Goal: Task Accomplishment & Management: Use online tool/utility

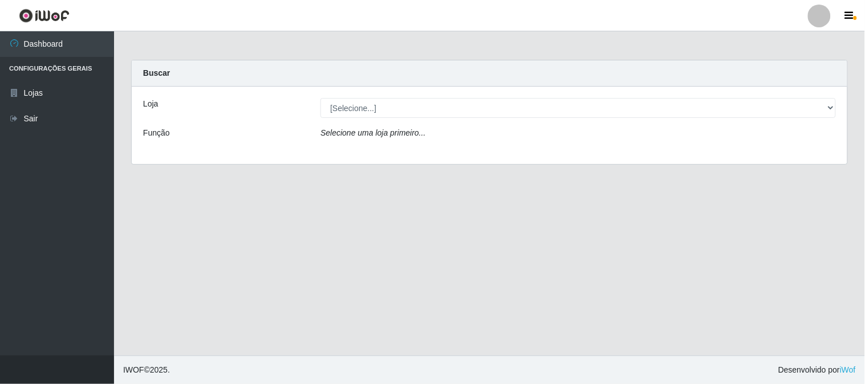
click at [348, 104] on select "[Selecione...] Rede Compras Supermercados - LOJA 1" at bounding box center [577, 108] width 515 height 20
select select "158"
click at [320, 98] on select "[Selecione...] Rede Compras Supermercados - LOJA 1" at bounding box center [577, 108] width 515 height 20
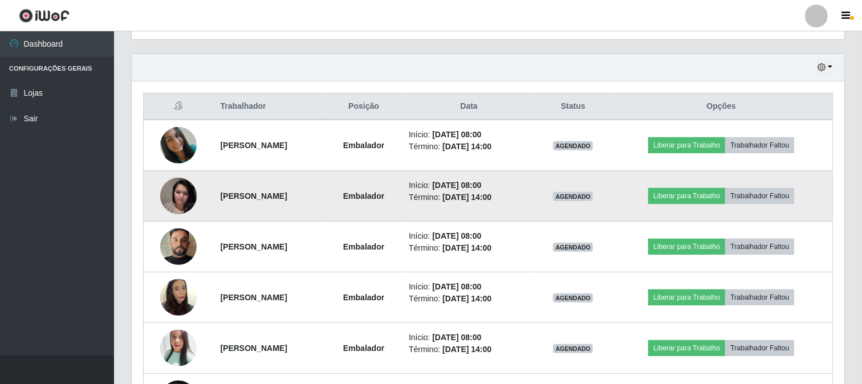
scroll to position [506, 0]
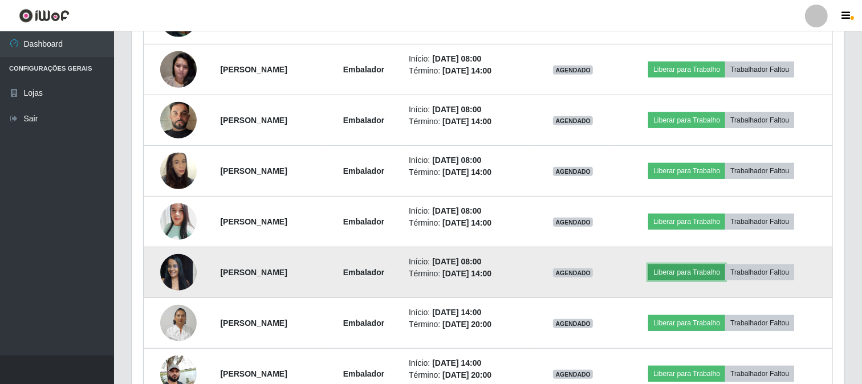
click at [693, 266] on button "Liberar para Trabalho" at bounding box center [686, 273] width 77 height 16
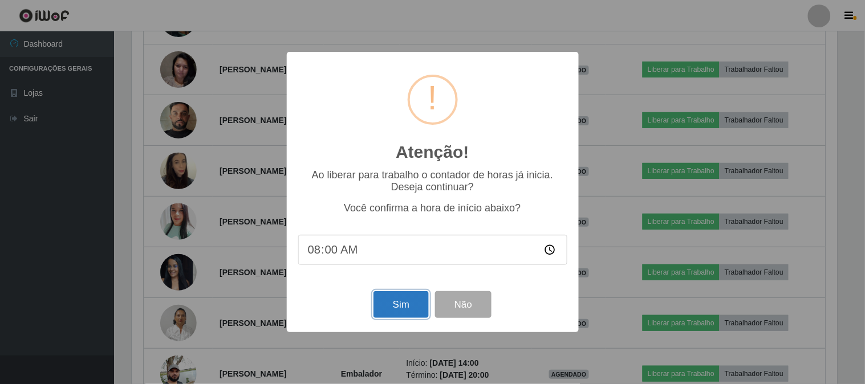
click at [400, 301] on button "Sim" at bounding box center [400, 304] width 55 height 27
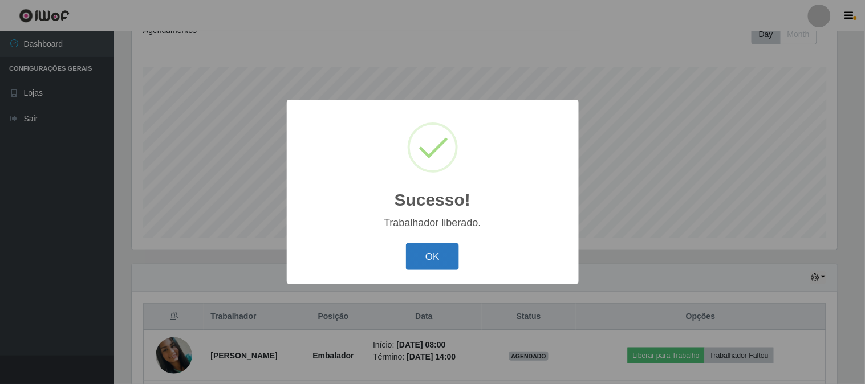
click at [455, 255] on button "OK" at bounding box center [432, 256] width 53 height 27
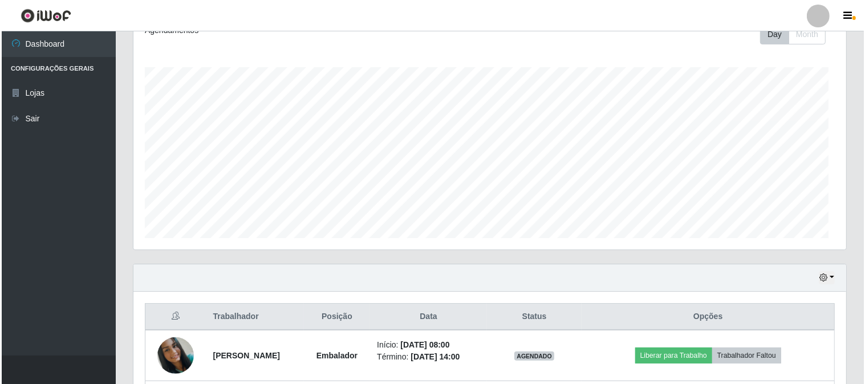
scroll to position [360, 0]
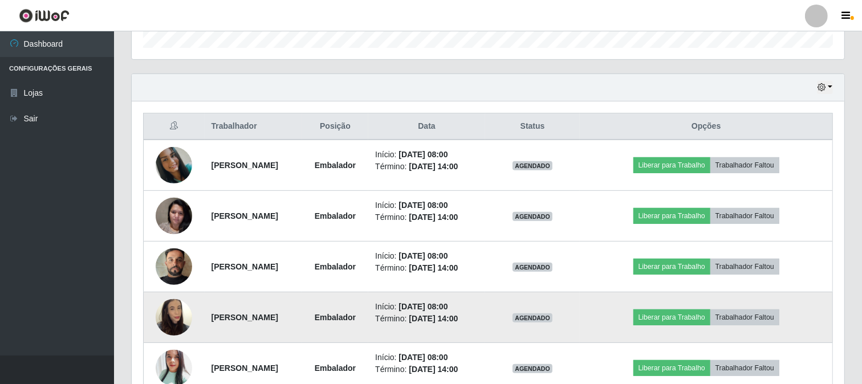
click at [172, 314] on img at bounding box center [174, 317] width 36 height 65
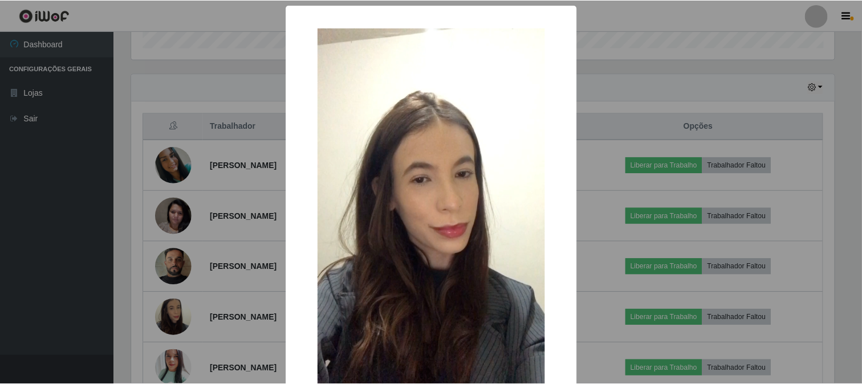
scroll to position [120, 0]
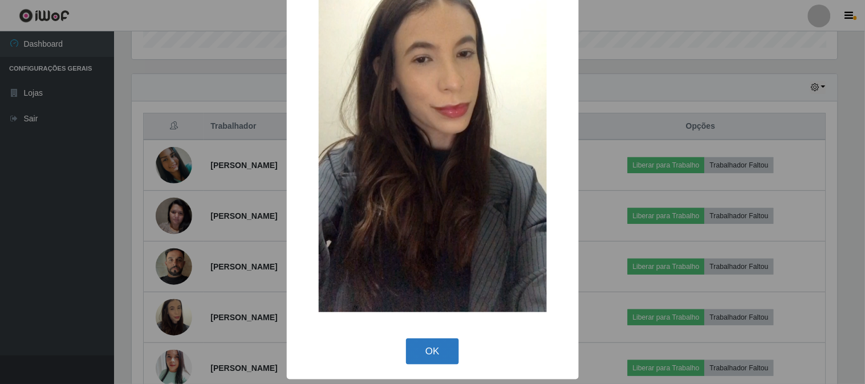
click at [414, 348] on button "OK" at bounding box center [432, 352] width 53 height 27
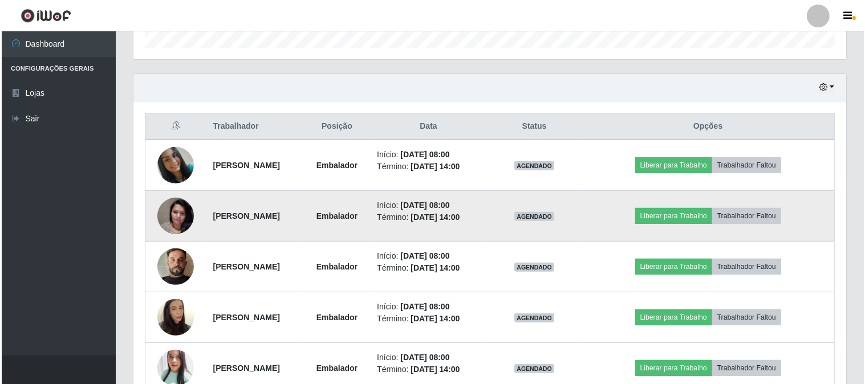
scroll to position [550, 0]
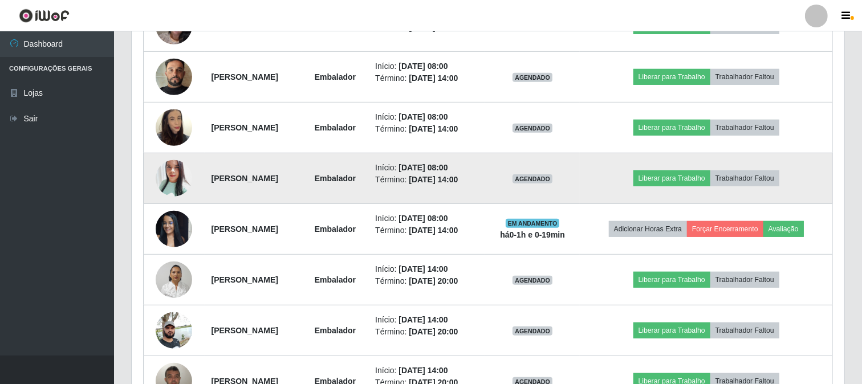
click at [174, 172] on img at bounding box center [174, 178] width 36 height 43
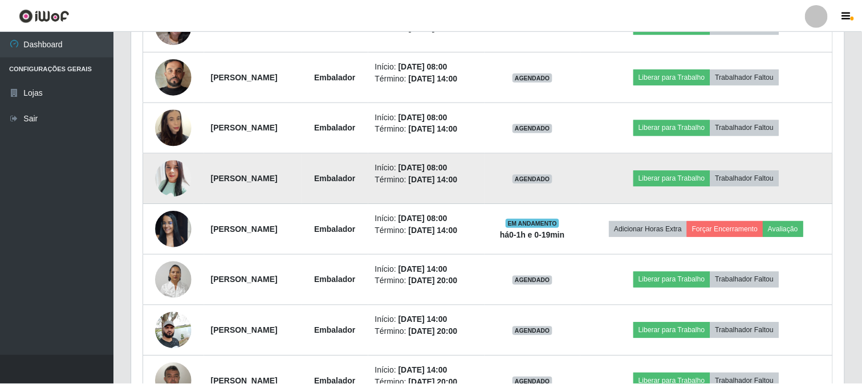
scroll to position [236, 705]
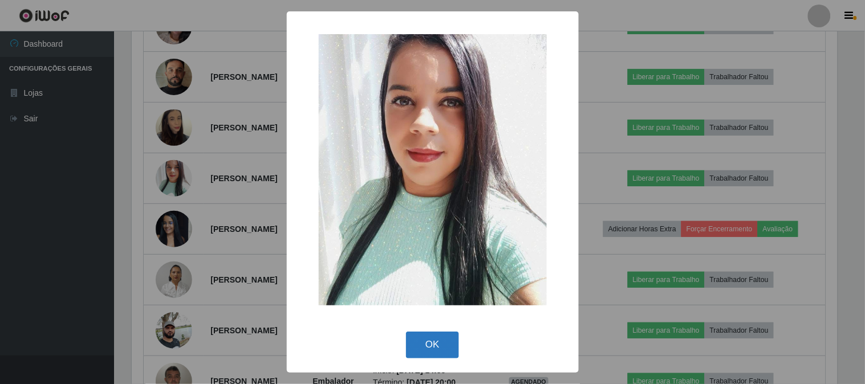
click at [441, 346] on button "OK" at bounding box center [432, 345] width 53 height 27
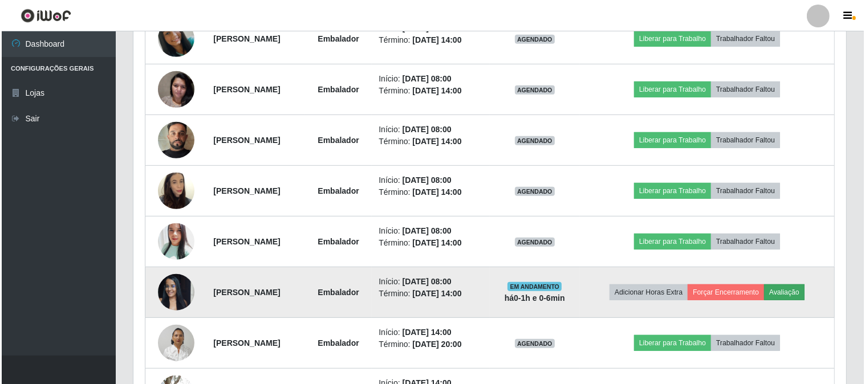
scroll to position [423, 0]
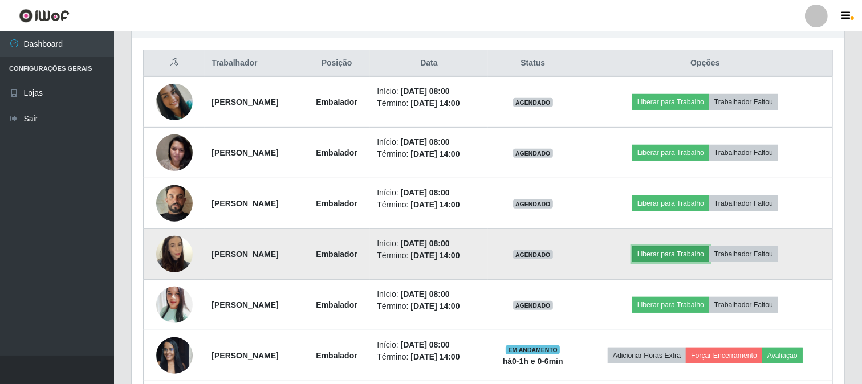
click at [709, 251] on button "Liberar para Trabalho" at bounding box center [670, 254] width 77 height 16
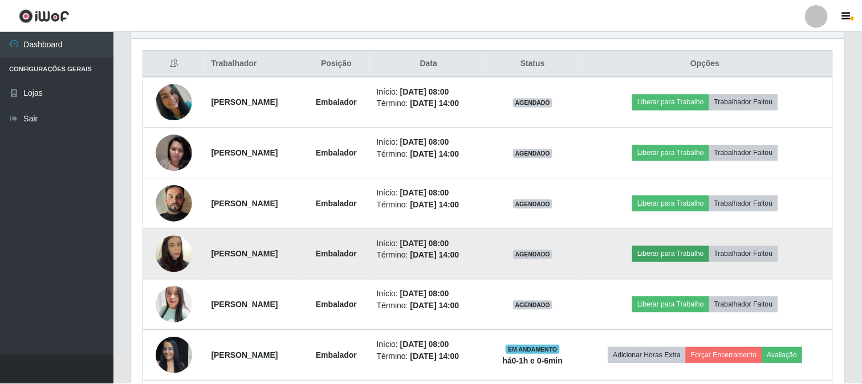
scroll to position [236, 705]
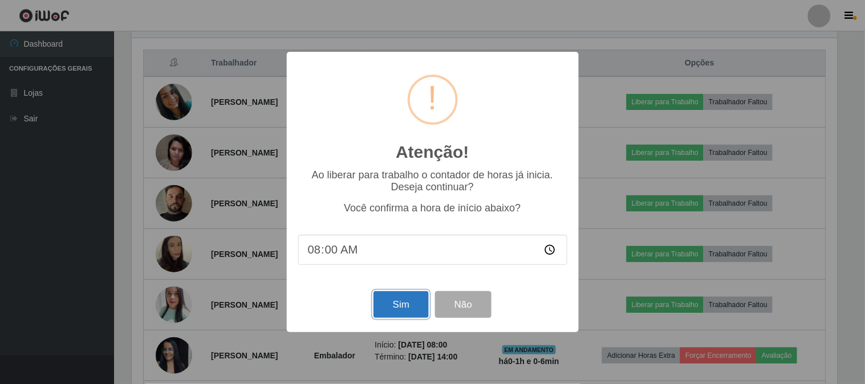
click at [388, 310] on button "Sim" at bounding box center [400, 304] width 55 height 27
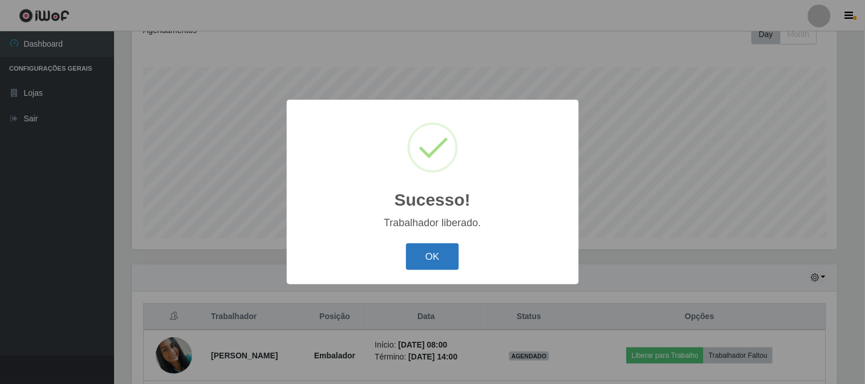
click at [419, 260] on button "OK" at bounding box center [432, 256] width 53 height 27
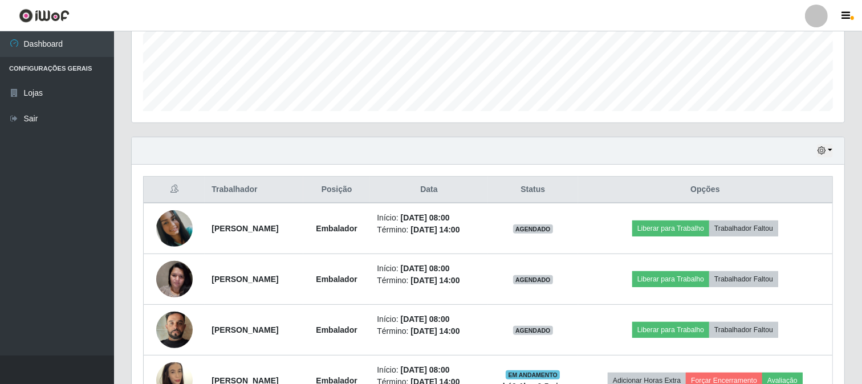
scroll to position [360, 0]
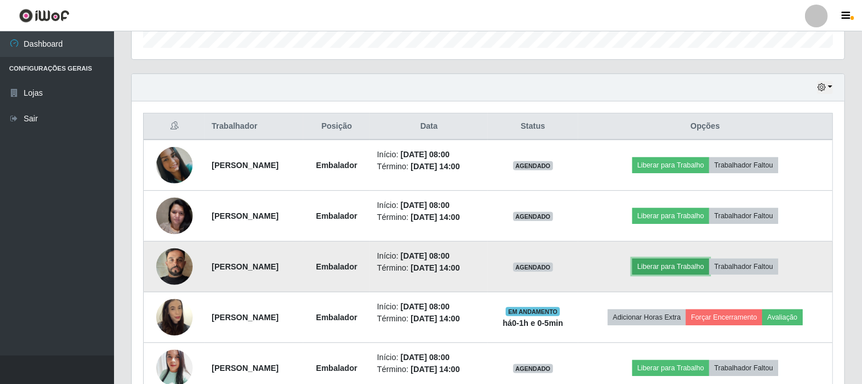
click at [675, 270] on button "Liberar para Trabalho" at bounding box center [670, 267] width 77 height 16
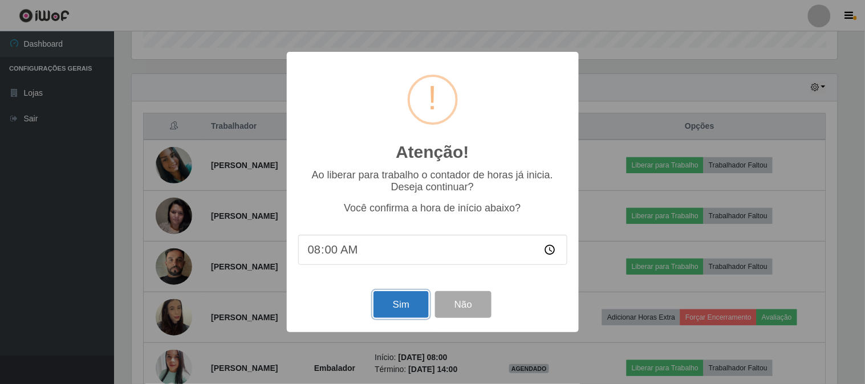
click at [407, 314] on button "Sim" at bounding box center [400, 304] width 55 height 27
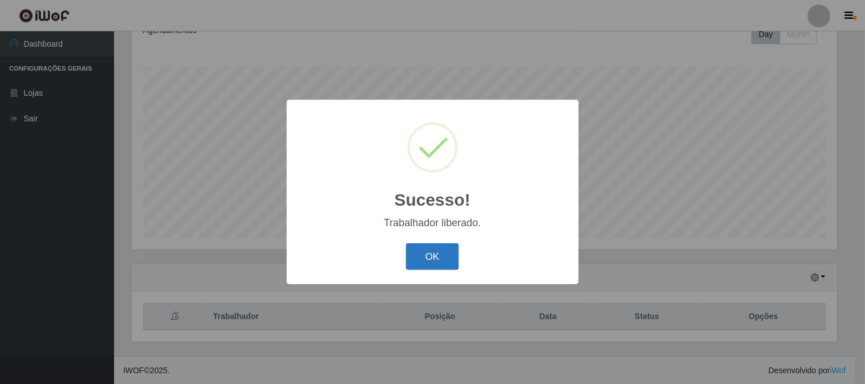
click at [441, 251] on button "OK" at bounding box center [432, 256] width 53 height 27
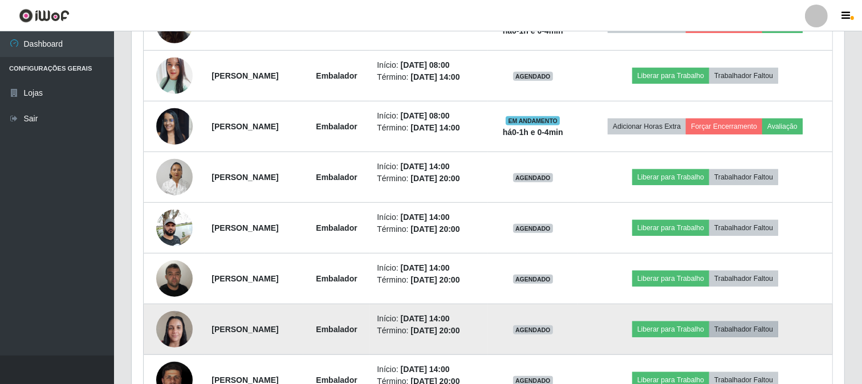
scroll to position [399, 0]
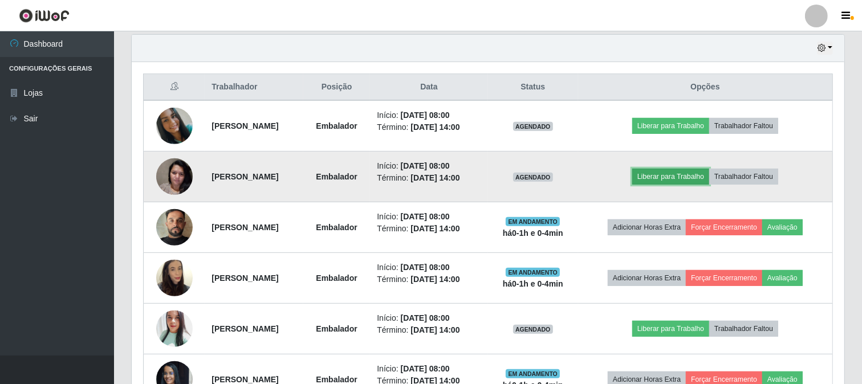
click at [685, 174] on button "Liberar para Trabalho" at bounding box center [670, 177] width 77 height 16
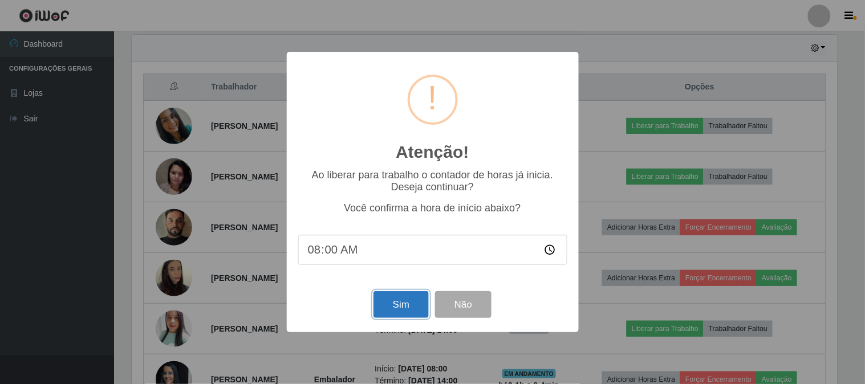
click at [406, 310] on button "Sim" at bounding box center [400, 304] width 55 height 27
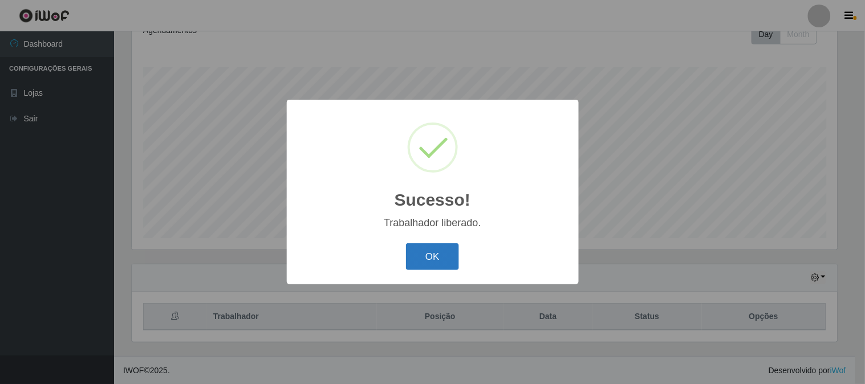
click at [430, 255] on button "OK" at bounding box center [432, 256] width 53 height 27
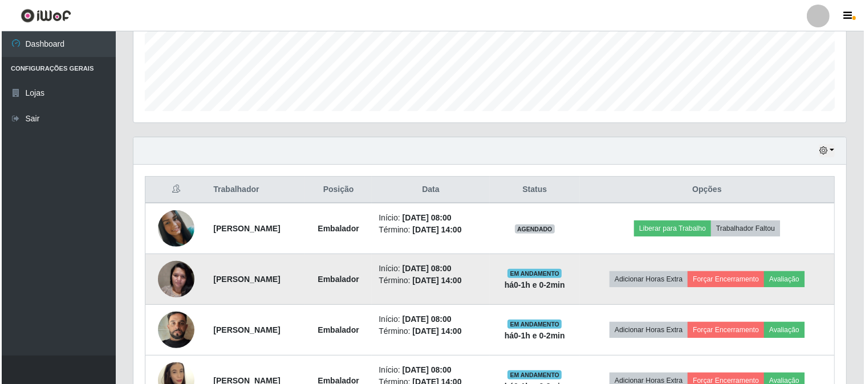
scroll to position [360, 0]
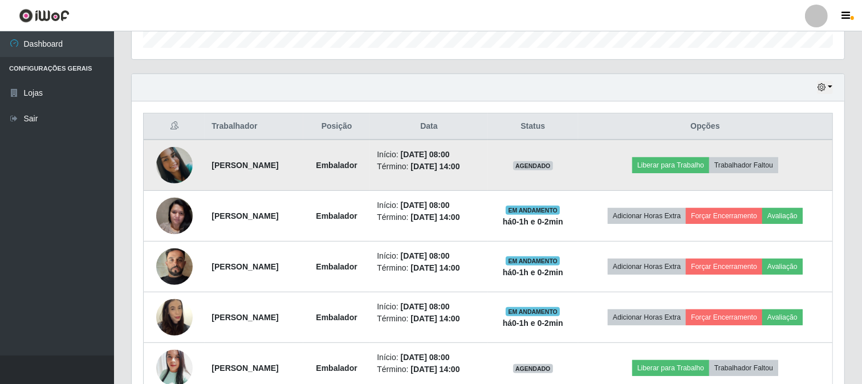
click at [665, 152] on td "Liberar para Trabalho Trabalhador Faltou" at bounding box center [705, 165] width 255 height 51
click at [663, 156] on td "Liberar para Trabalho Trabalhador Faltou" at bounding box center [705, 165] width 255 height 51
click at [664, 161] on button "Liberar para Trabalho" at bounding box center [670, 165] width 77 height 16
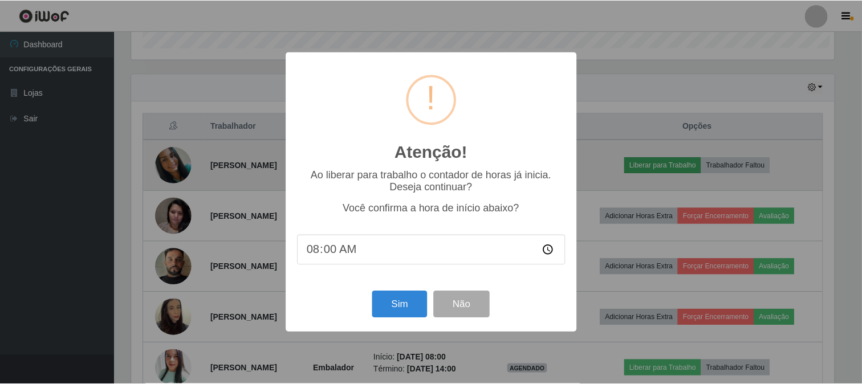
scroll to position [236, 705]
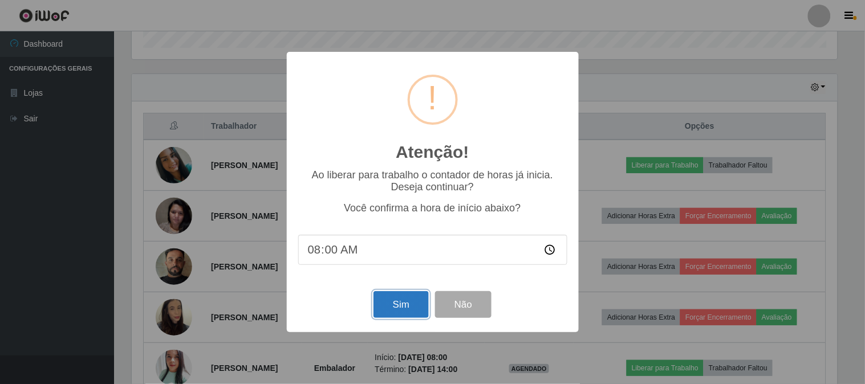
click at [387, 302] on button "Sim" at bounding box center [400, 304] width 55 height 27
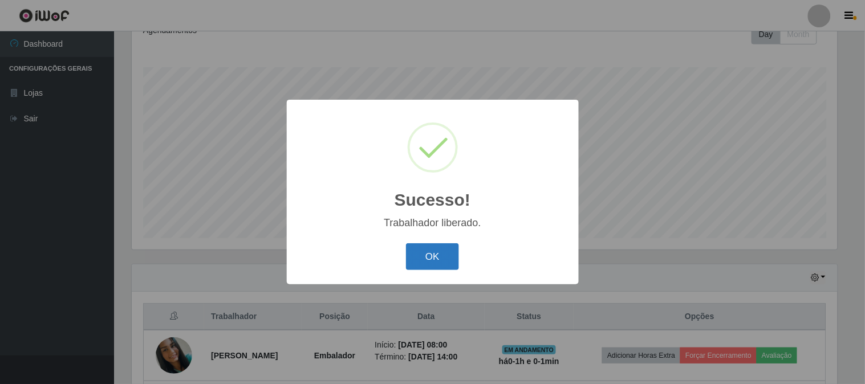
click at [419, 251] on button "OK" at bounding box center [432, 256] width 53 height 27
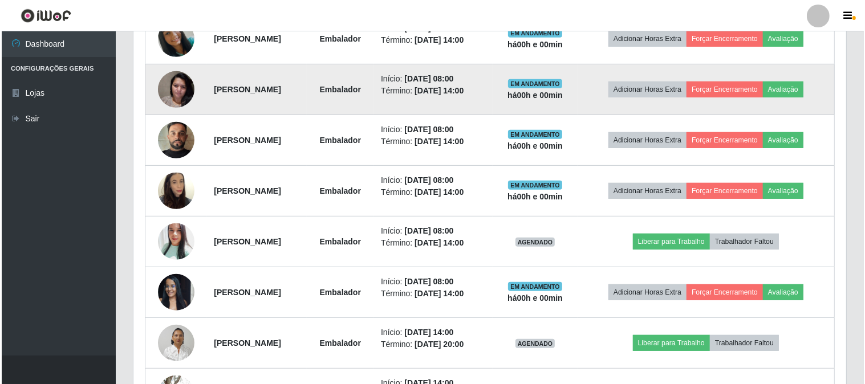
scroll to position [423, 0]
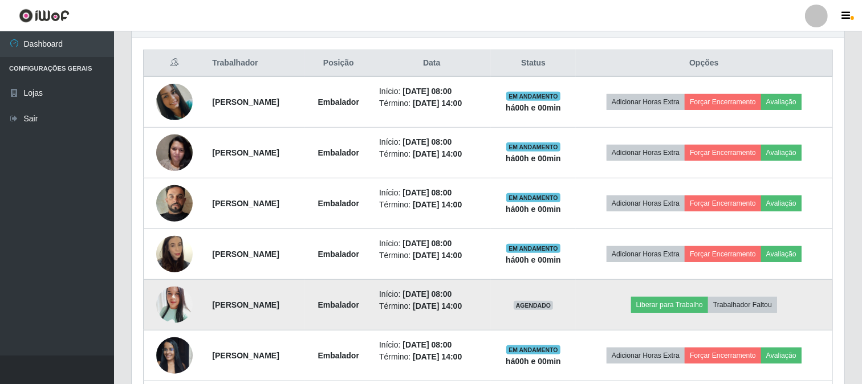
click at [192, 300] on td at bounding box center [175, 305] width 62 height 51
click at [177, 306] on img at bounding box center [174, 304] width 36 height 43
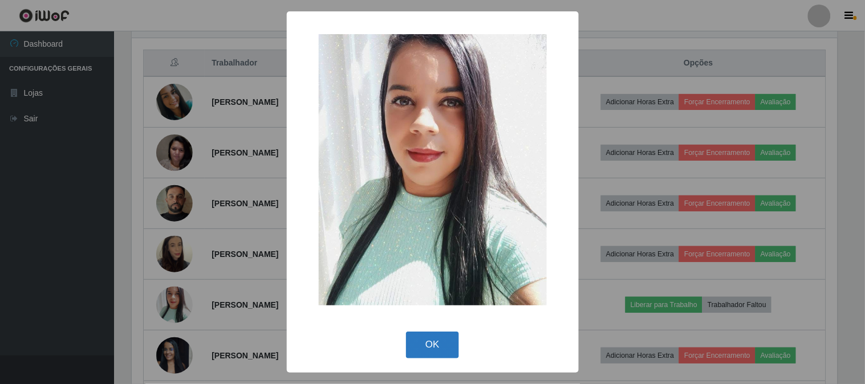
click at [449, 340] on button "OK" at bounding box center [432, 345] width 53 height 27
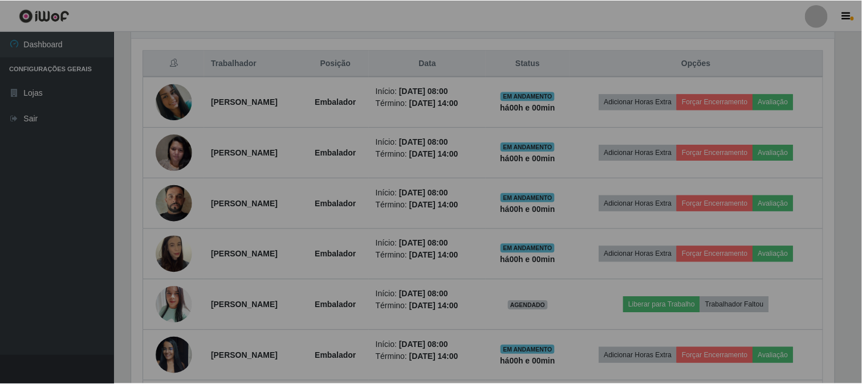
scroll to position [236, 713]
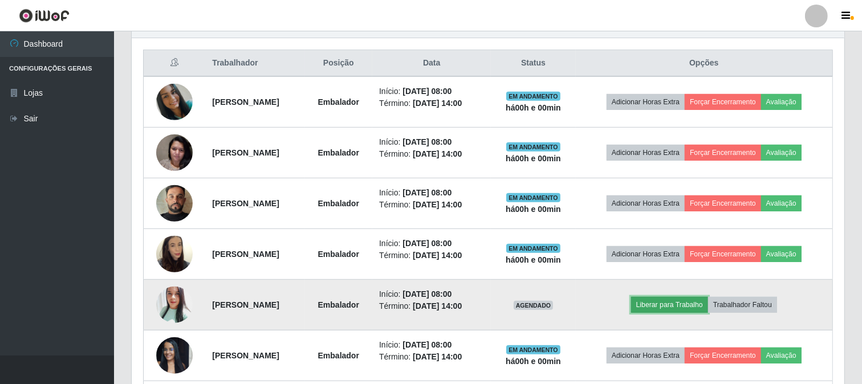
click at [653, 301] on button "Liberar para Trabalho" at bounding box center [669, 305] width 77 height 16
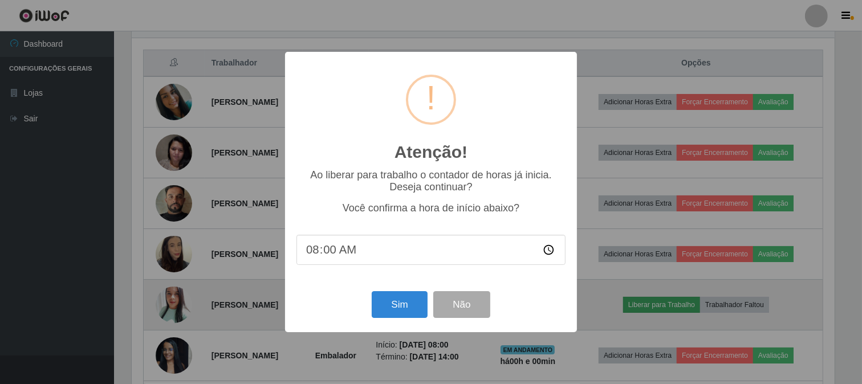
scroll to position [236, 705]
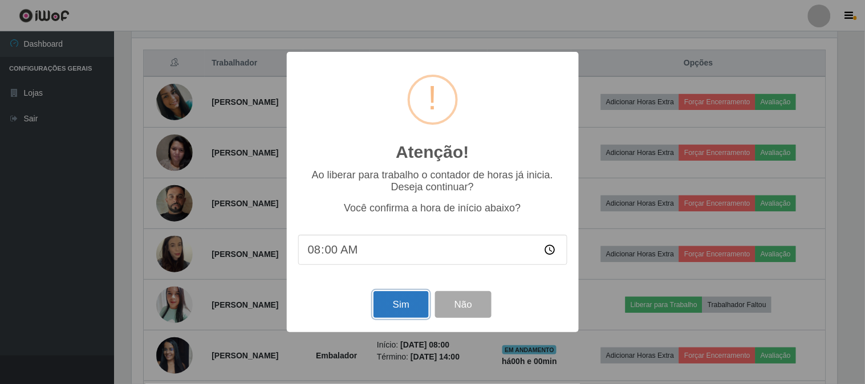
click at [413, 310] on button "Sim" at bounding box center [400, 304] width 55 height 27
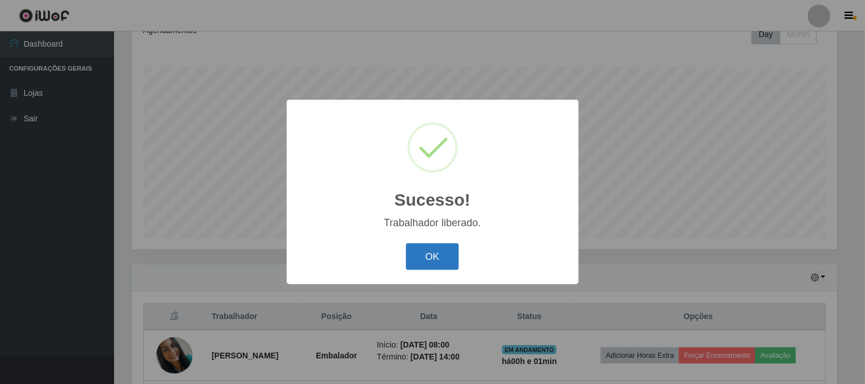
click at [442, 251] on button "OK" at bounding box center [432, 256] width 53 height 27
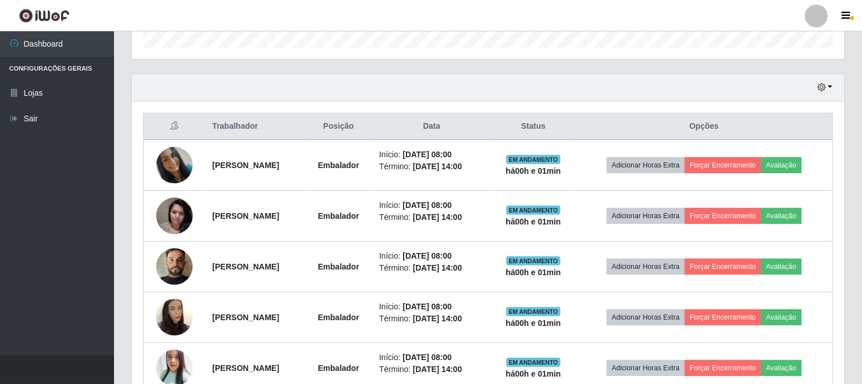
scroll to position [297, 0]
